Goal: Navigation & Orientation: Find specific page/section

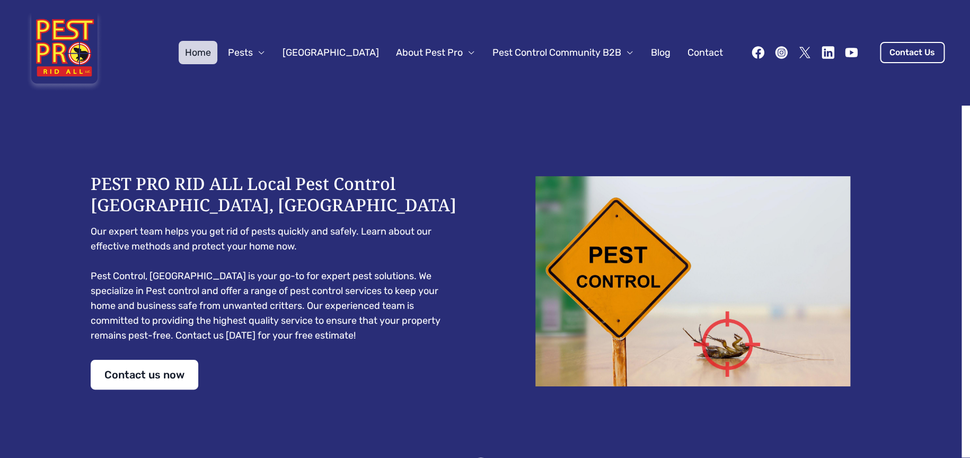
click at [695, 50] on link "Contact" at bounding box center [705, 52] width 48 height 23
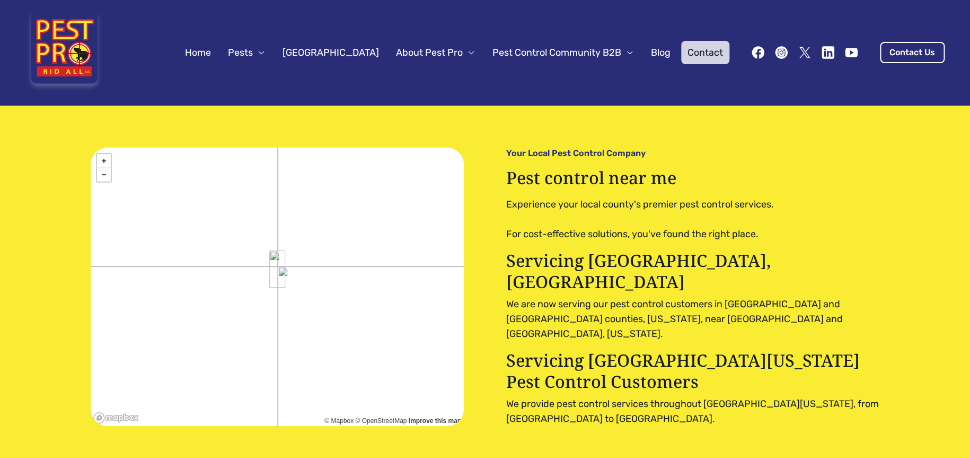
click at [444, 56] on span "About Pest Pro" at bounding box center [429, 52] width 67 height 15
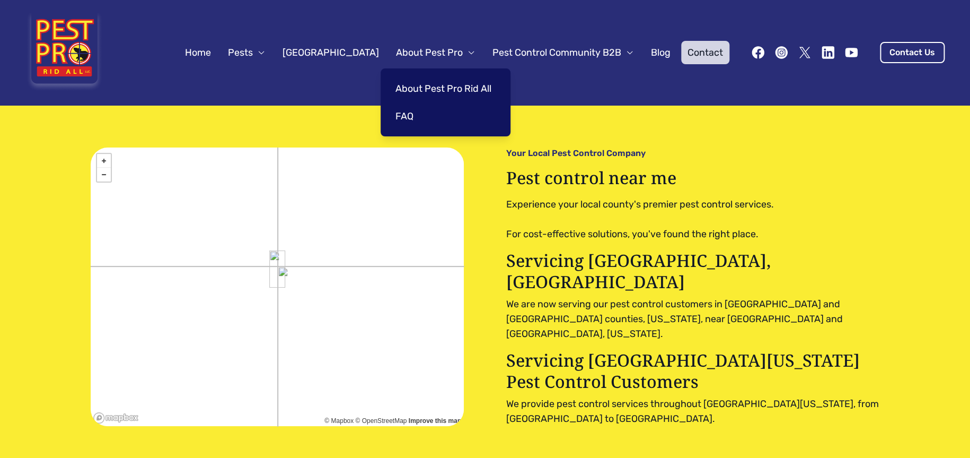
click at [431, 84] on link "About Pest Pro Rid All" at bounding box center [443, 88] width 109 height 23
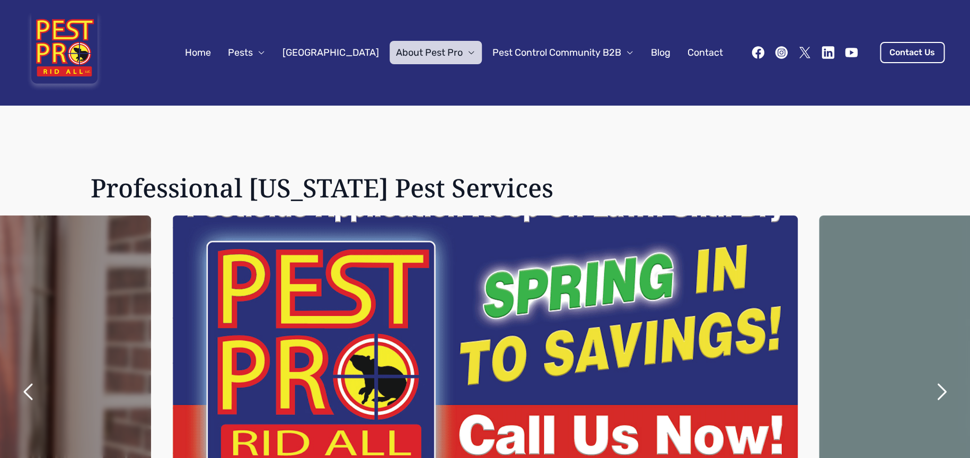
drag, startPoint x: 434, startPoint y: 269, endPoint x: 420, endPoint y: 132, distance: 138.0
click at [217, 46] on link "Home" at bounding box center [198, 52] width 39 height 23
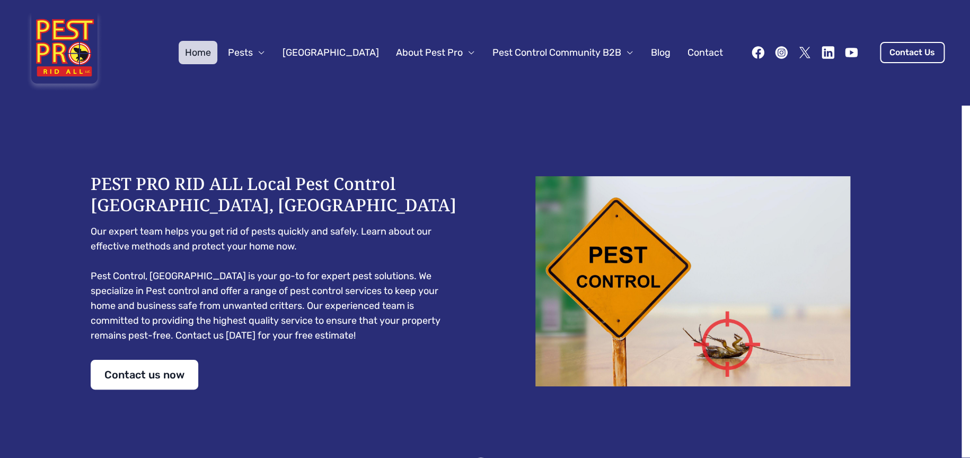
click at [253, 54] on span "Pests" at bounding box center [240, 52] width 25 height 15
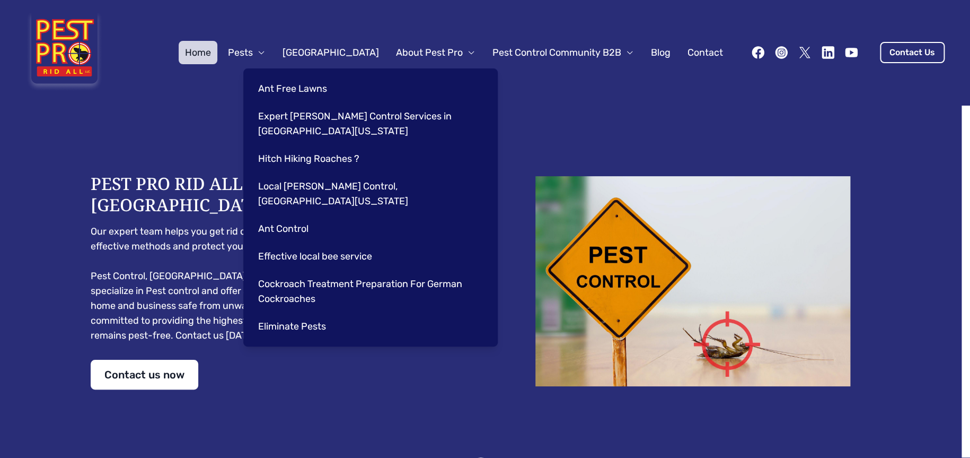
click at [710, 53] on link "Contact" at bounding box center [705, 52] width 48 height 23
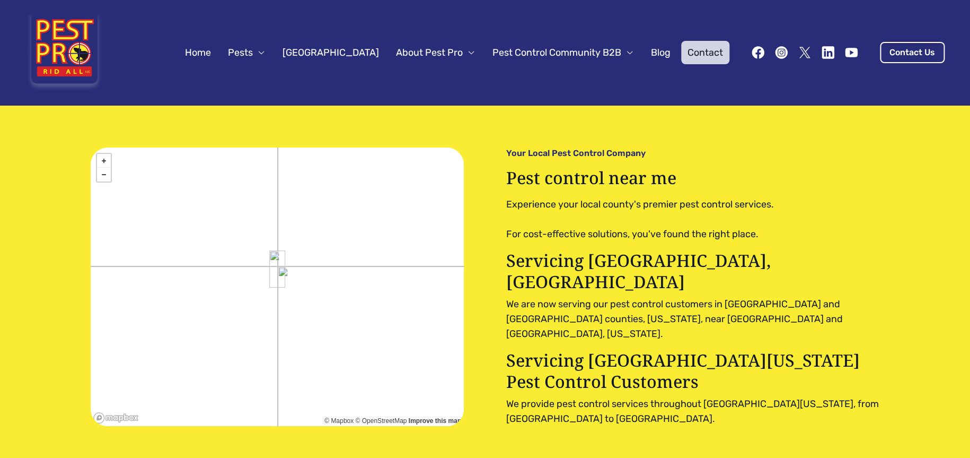
click at [626, 55] on icon "button" at bounding box center [630, 52] width 8 height 8
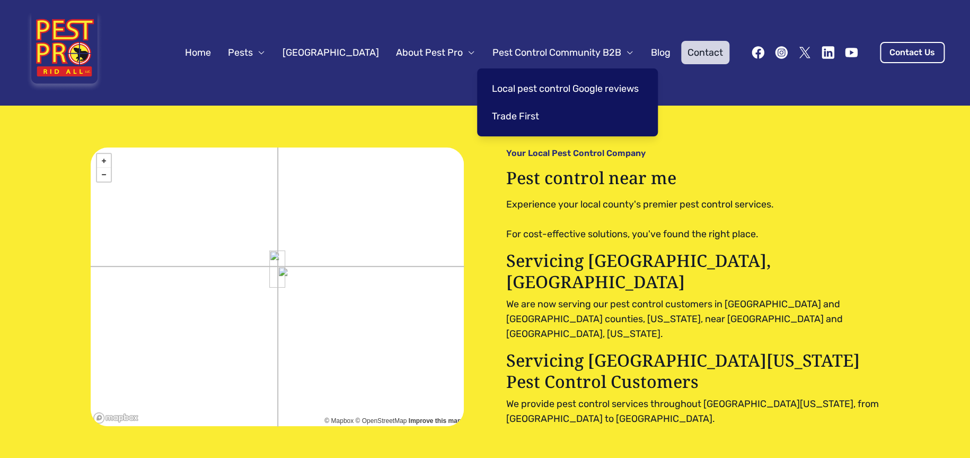
click at [519, 119] on link "Trade First" at bounding box center [566, 115] width 160 height 23
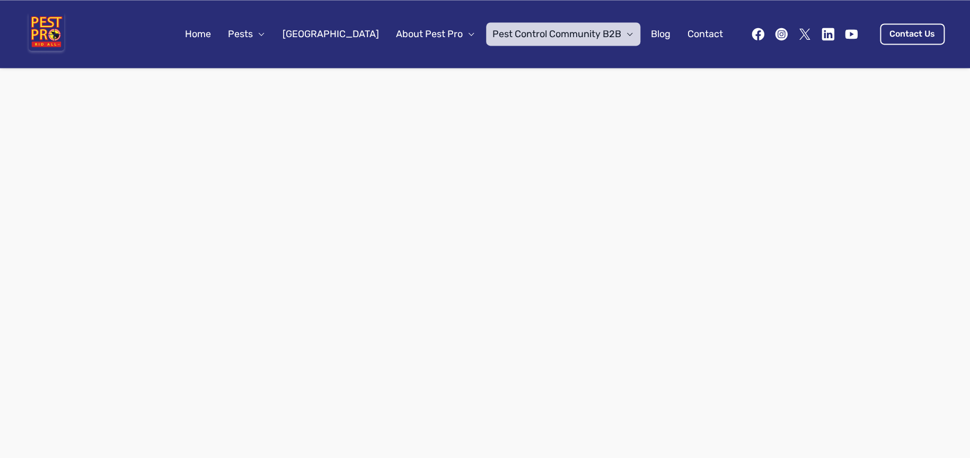
scroll to position [1220, 0]
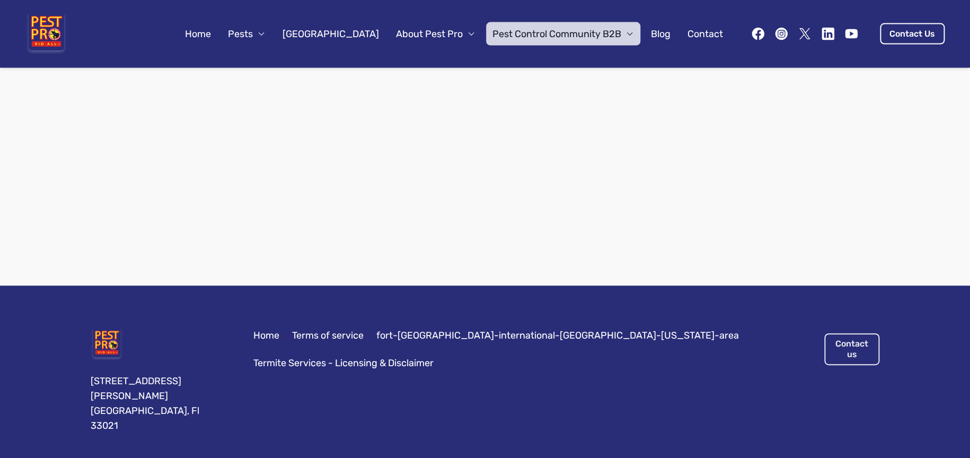
click at [845, 333] on link "Contact us" at bounding box center [852, 349] width 55 height 32
drag, startPoint x: 222, startPoint y: 404, endPoint x: 221, endPoint y: 365, distance: 38.7
drag, startPoint x: 221, startPoint y: 365, endPoint x: 161, endPoint y: 339, distance: 65.5
click at [161, 339] on div "[STREET_ADDRESS][PERSON_NAME]" at bounding box center [159, 380] width 137 height 105
click at [268, 337] on link "Home" at bounding box center [266, 335] width 26 height 15
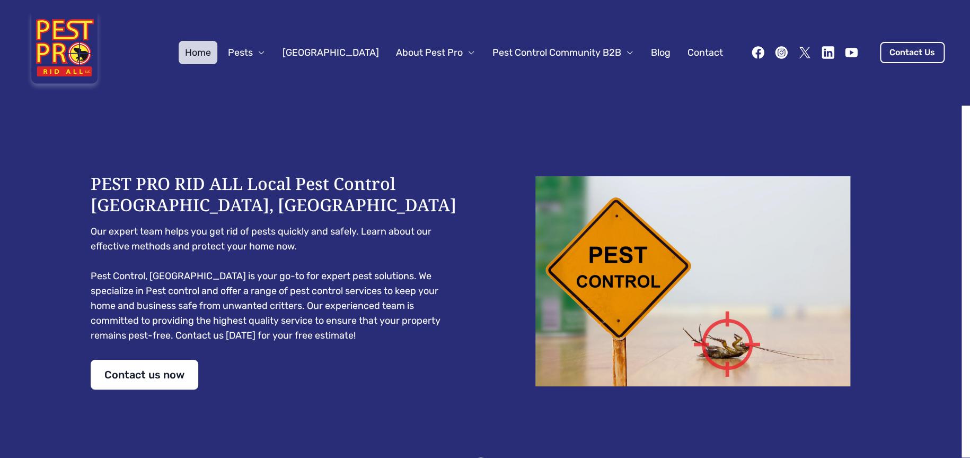
click at [217, 50] on link "Home" at bounding box center [198, 52] width 39 height 23
click at [75, 38] on img at bounding box center [64, 53] width 78 height 80
